Goal: Task Accomplishment & Management: Complete application form

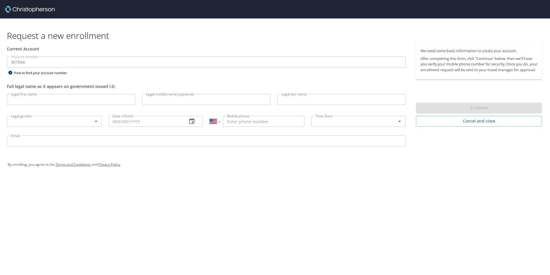
select select "US"
click at [55, 96] on input "Legal first name" at bounding box center [71, 99] width 128 height 11
type input "Mary"
type input "Elizabeth"
type input "Grimberg"
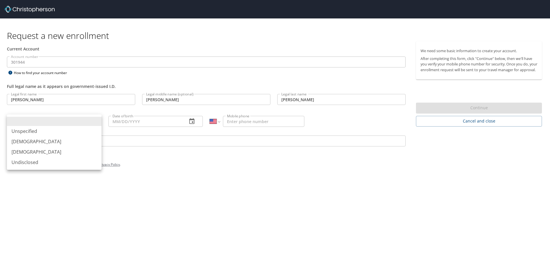
click at [94, 120] on body "Request a new enrollment Current Account Account number 301944 Account number H…" at bounding box center [275, 137] width 550 height 275
click at [43, 153] on li "Female" at bounding box center [54, 151] width 95 height 10
type input "Female"
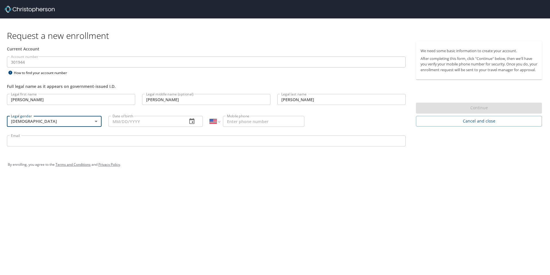
click at [136, 121] on input "Date of birth" at bounding box center [145, 121] width 75 height 11
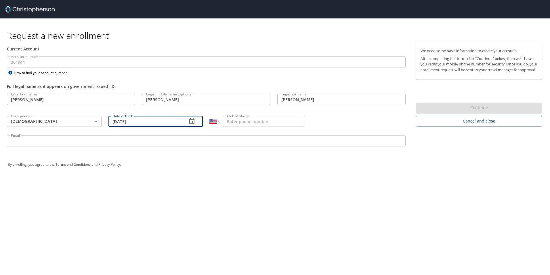
type input "05/30/1984"
click at [235, 123] on input "Mobile phone" at bounding box center [263, 121] width 81 height 11
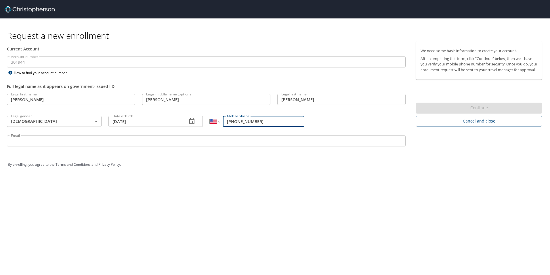
type input "(505) 977-9667"
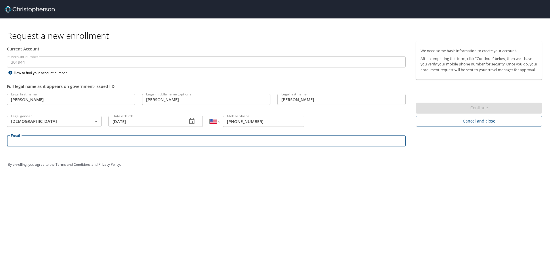
click at [210, 140] on input "Email" at bounding box center [206, 140] width 399 height 11
type input "marygrimberg@enviroserve.com"
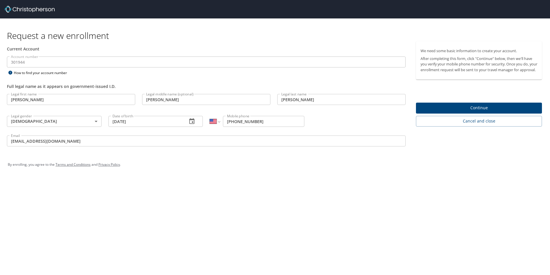
click at [205, 192] on div "Request a new enrollment Current Account Account number 301944 Account number H…" at bounding box center [275, 137] width 550 height 275
click at [446, 111] on span "Continue" at bounding box center [479, 107] width 117 height 7
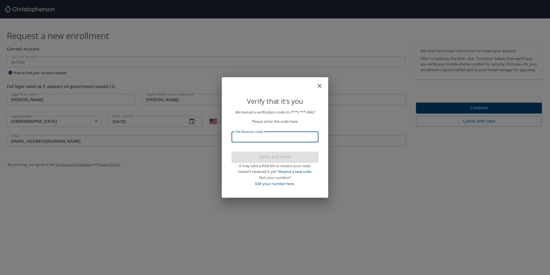
click at [284, 138] on input "Verification code" at bounding box center [275, 136] width 87 height 11
type input "507680"
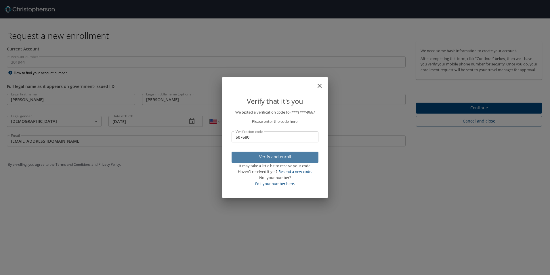
click at [282, 159] on span "Verify and enroll" at bounding box center [275, 156] width 78 height 7
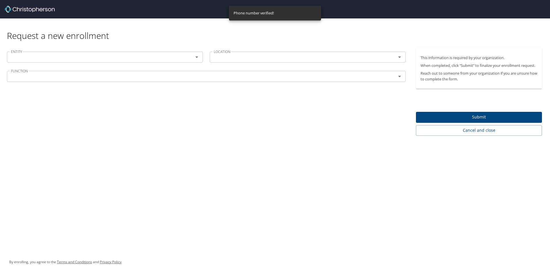
click at [39, 57] on input "text" at bounding box center [97, 56] width 176 height 7
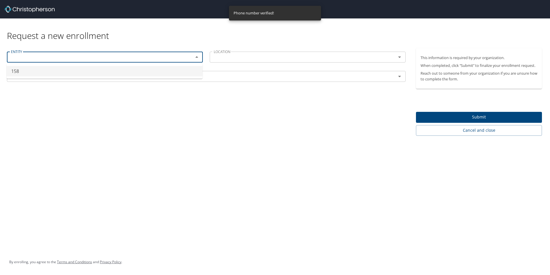
click at [40, 75] on li "158" at bounding box center [105, 71] width 196 height 10
type input "158"
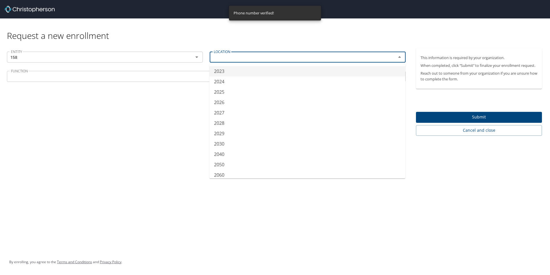
click at [239, 58] on input "text" at bounding box center [299, 56] width 176 height 7
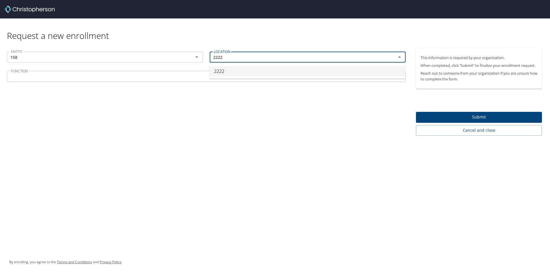
click at [230, 70] on li "2222" at bounding box center [307, 71] width 196 height 10
type input "2222"
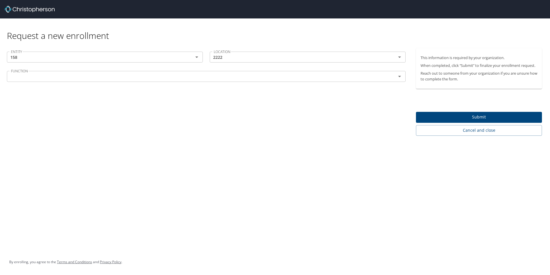
click at [90, 77] on input "text" at bounding box center [198, 76] width 378 height 7
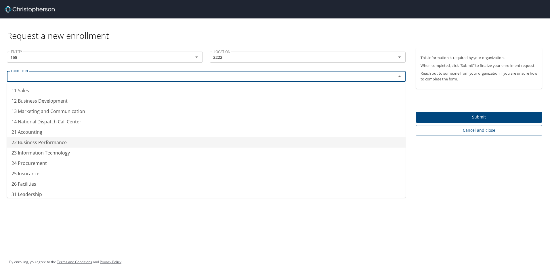
click at [38, 145] on li "22 Business Performance" at bounding box center [206, 142] width 399 height 10
type input "22 Business Performance"
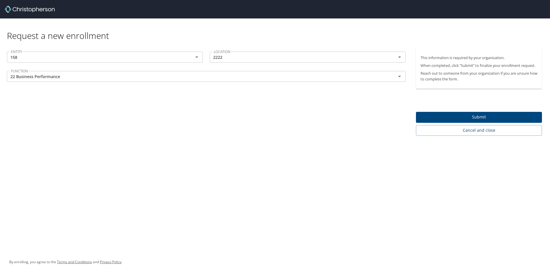
click at [96, 190] on div "Request a new enrollment ENTITY 158 ENTITY LOCATION 2222 LOCATION FUNCTION 22 B…" at bounding box center [275, 137] width 550 height 275
click at [504, 118] on span "Submit" at bounding box center [479, 116] width 117 height 7
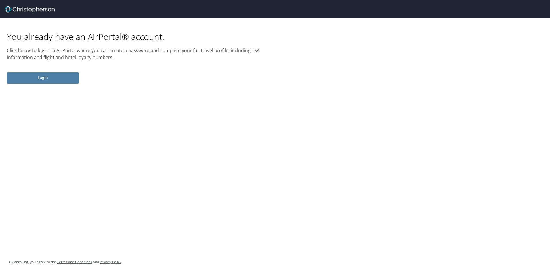
click at [18, 79] on span "Login" at bounding box center [43, 77] width 63 height 7
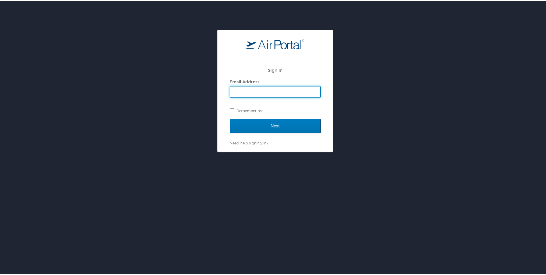
click at [240, 89] on input "Email Address" at bounding box center [275, 90] width 90 height 11
type input "marygrimberg@enviroserve.com"
click at [246, 109] on label "Remember me" at bounding box center [275, 109] width 91 height 9
click at [233, 109] on input "Remember me" at bounding box center [232, 109] width 4 height 4
checkbox input "true"
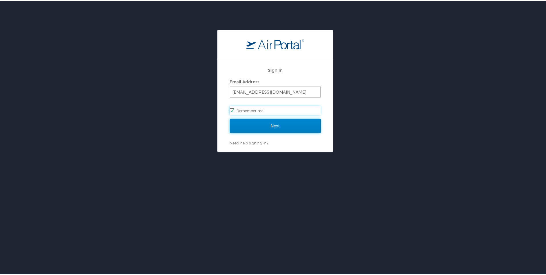
click at [254, 122] on input "Next" at bounding box center [275, 124] width 91 height 14
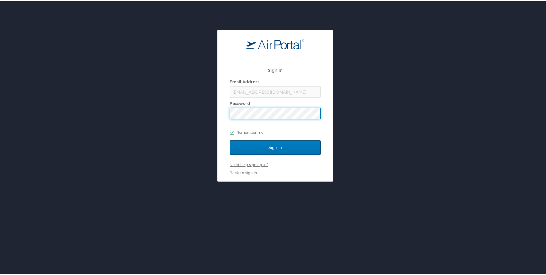
click at [230, 139] on input "Sign In" at bounding box center [275, 146] width 91 height 14
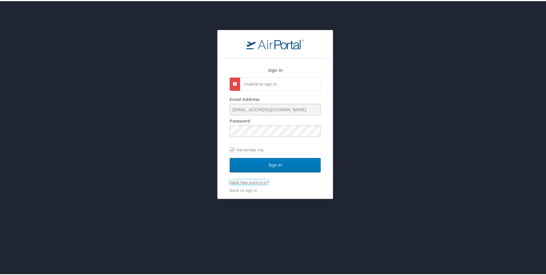
click at [244, 181] on link "Need help signing in?" at bounding box center [249, 180] width 39 height 5
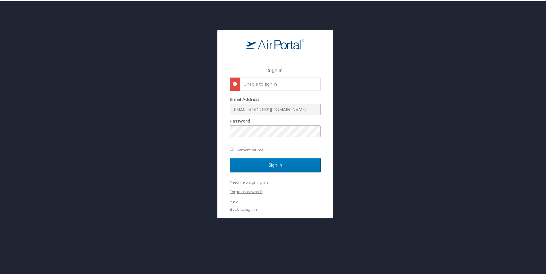
click at [242, 192] on link "Forgot password?" at bounding box center [246, 190] width 33 height 5
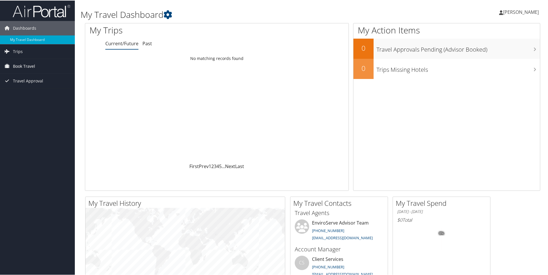
click at [16, 66] on span "Book Travel" at bounding box center [24, 65] width 22 height 14
click at [43, 94] on link "Book/Manage Online Trips" at bounding box center [37, 94] width 75 height 9
click at [23, 52] on link "Trips" at bounding box center [37, 51] width 75 height 14
click at [29, 63] on link "Current/Future Trips" at bounding box center [37, 62] width 75 height 9
